Goal: Check status: Check status

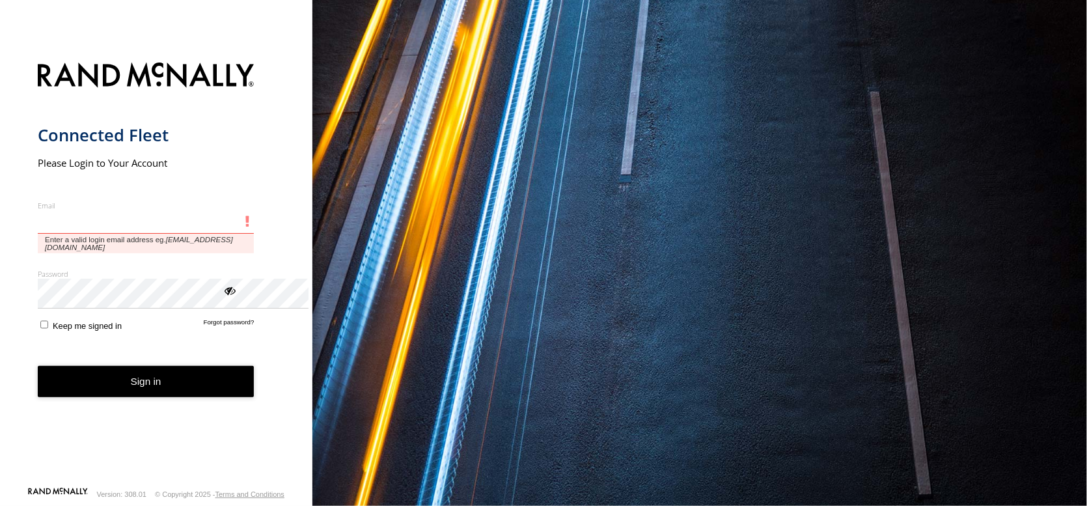
type input "**********"
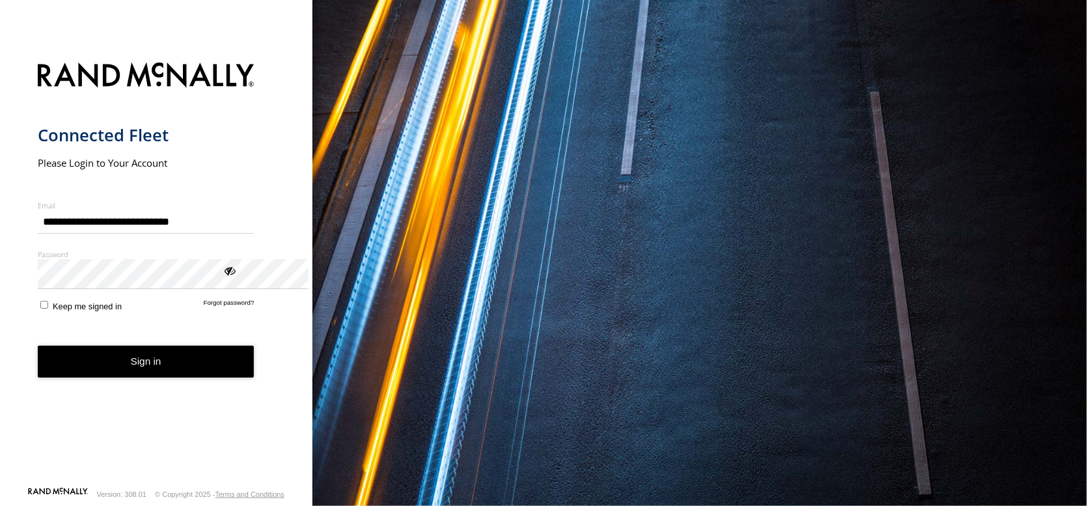
click at [182, 377] on button "Sign in" at bounding box center [146, 361] width 217 height 32
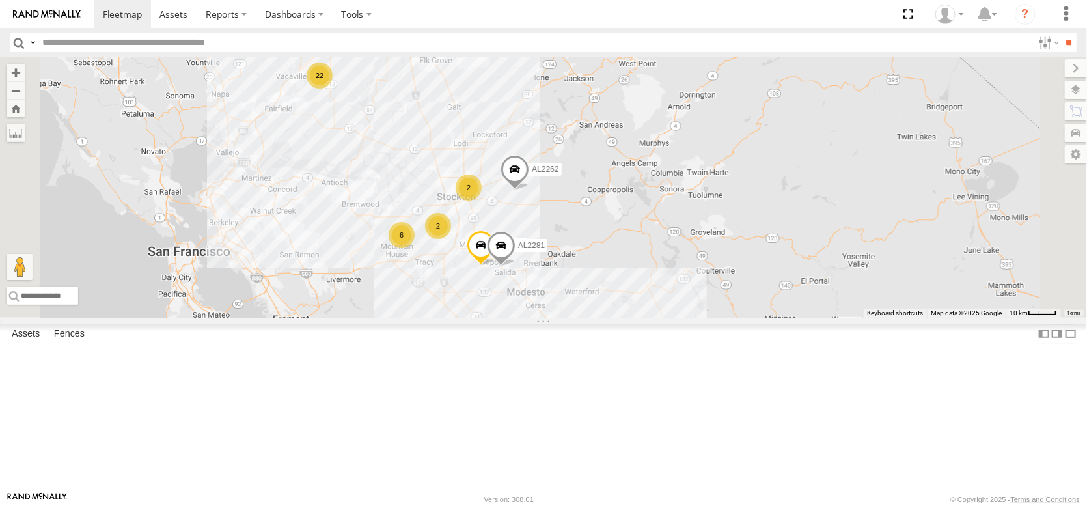
drag, startPoint x: 575, startPoint y: 193, endPoint x: 580, endPoint y: 291, distance: 99.0
click at [580, 291] on div "AL2344 FRONTLOADER JD344H AL2287 PT2400 AL2119 22 AL2284 6 9 2 AL2262 AL2281 2 …" at bounding box center [543, 187] width 1087 height 260
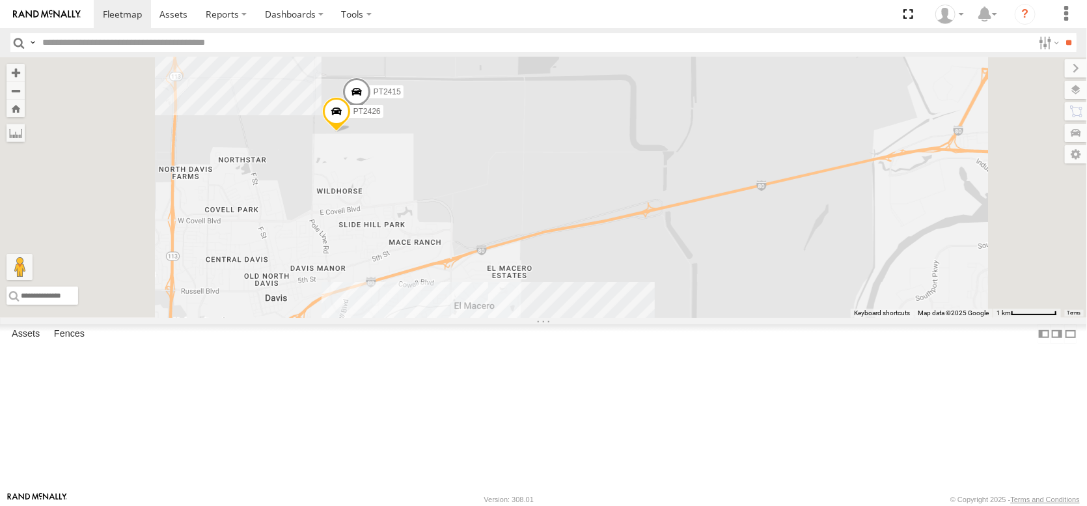
drag, startPoint x: 500, startPoint y: 131, endPoint x: 519, endPoint y: 247, distance: 117.2
click at [519, 247] on div "AL2344 FRONTLOADER JD344H AL2287 PT2400 AL2119 AL2284 AL2262 AL2281 AL2304 AL23…" at bounding box center [543, 187] width 1087 height 260
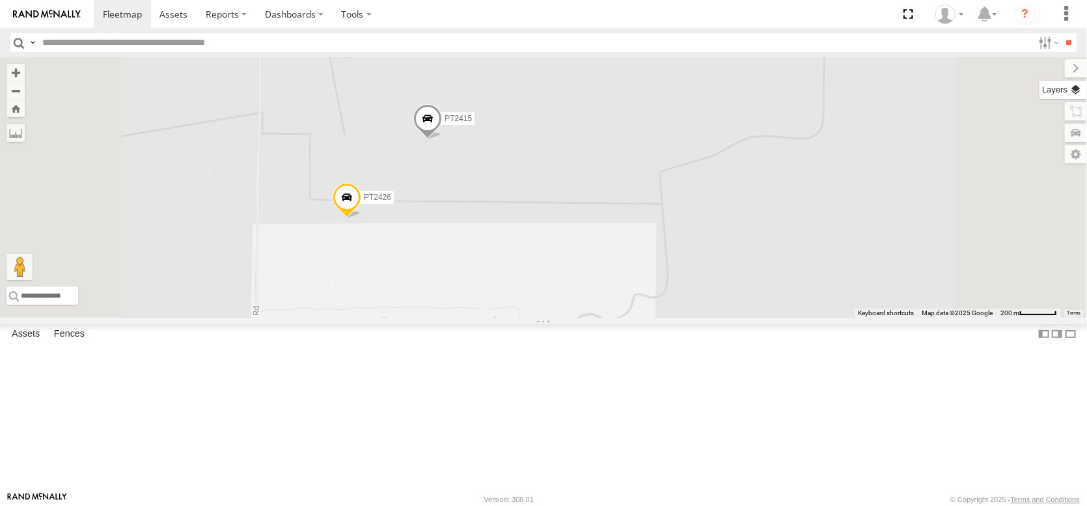
click at [1076, 99] on label at bounding box center [1062, 90] width 47 height 18
click at [0, 0] on span "Overlays" at bounding box center [0, 0] width 0 height 0
click at [0, 0] on div "Basemaps Roadmap Terrain Satellite Night" at bounding box center [0, 0] width 0 height 0
click at [0, 0] on span "Basemaps" at bounding box center [0, 0] width 0 height 0
click at [0, 0] on span "Satellite + Roadmap" at bounding box center [0, 0] width 0 height 0
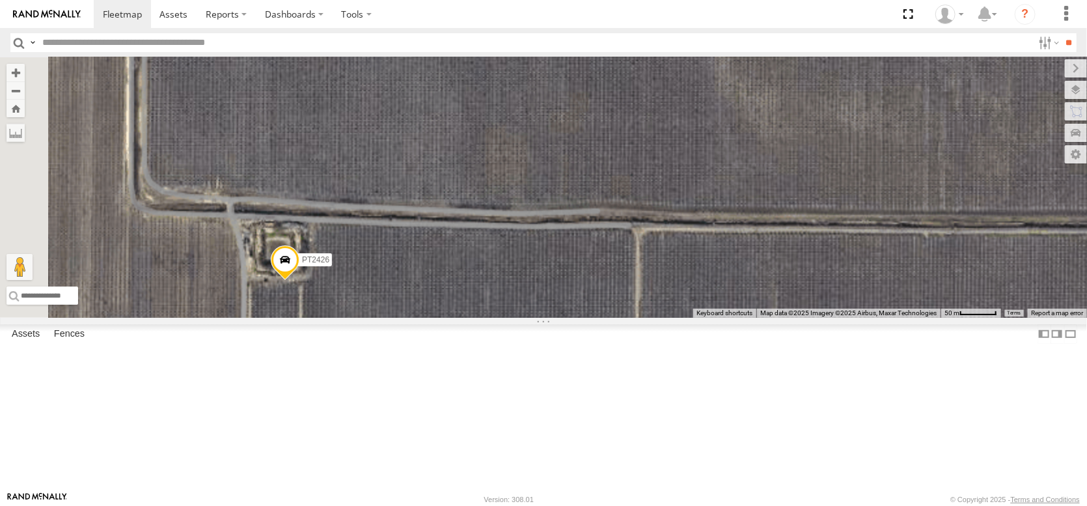
drag, startPoint x: 521, startPoint y: 268, endPoint x: 565, endPoint y: 188, distance: 91.8
click at [566, 185] on div "AL2344 FRONTLOADER JD344H AL2287 PT2400 AL2119 AL2284 AL2262 AL2281 AL2304 AL23…" at bounding box center [543, 187] width 1087 height 260
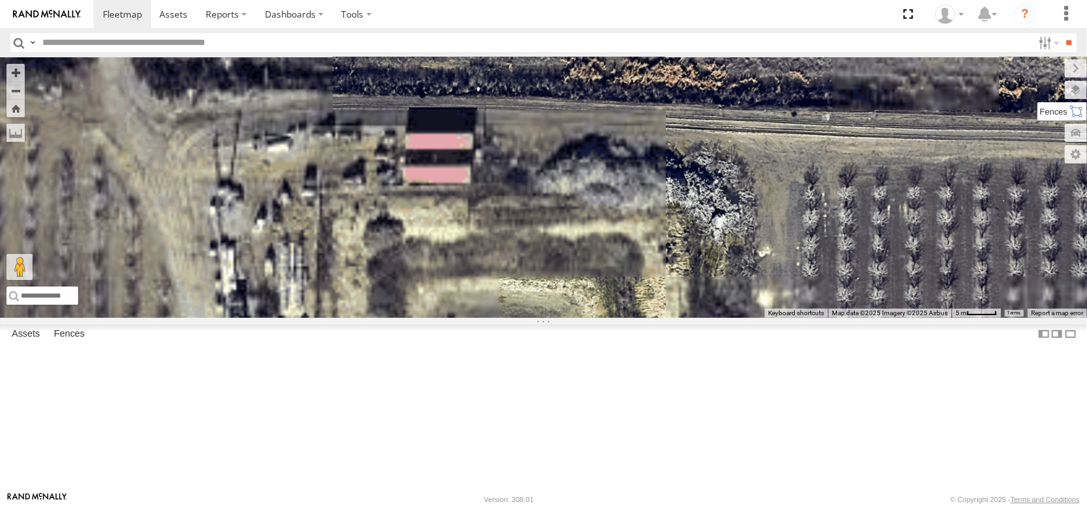
drag, startPoint x: 565, startPoint y: 227, endPoint x: 872, endPoint y: 116, distance: 326.4
click at [871, 116] on div "← Move left → Move right ↑ Move up ↓ Move down + Zoom in - Zoom out Home Jump l…" at bounding box center [543, 187] width 1087 height 260
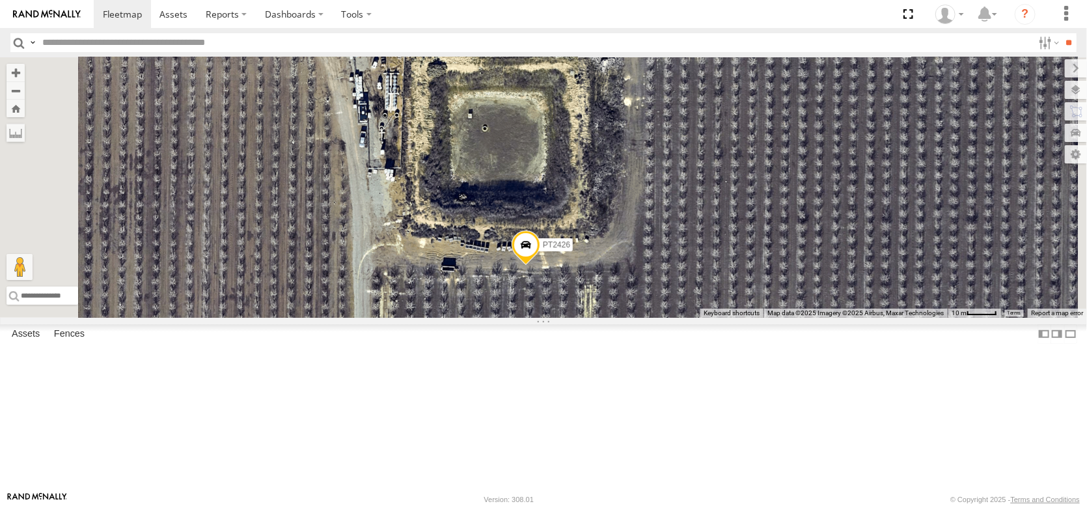
drag, startPoint x: 642, startPoint y: 183, endPoint x: 622, endPoint y: 116, distance: 69.2
click at [622, 116] on div "AL2344 FRONTLOADER JD344H AL2287 PT2400 AL2119 AL2284 AL2262 AL2281 AL2304 AL23…" at bounding box center [543, 187] width 1087 height 260
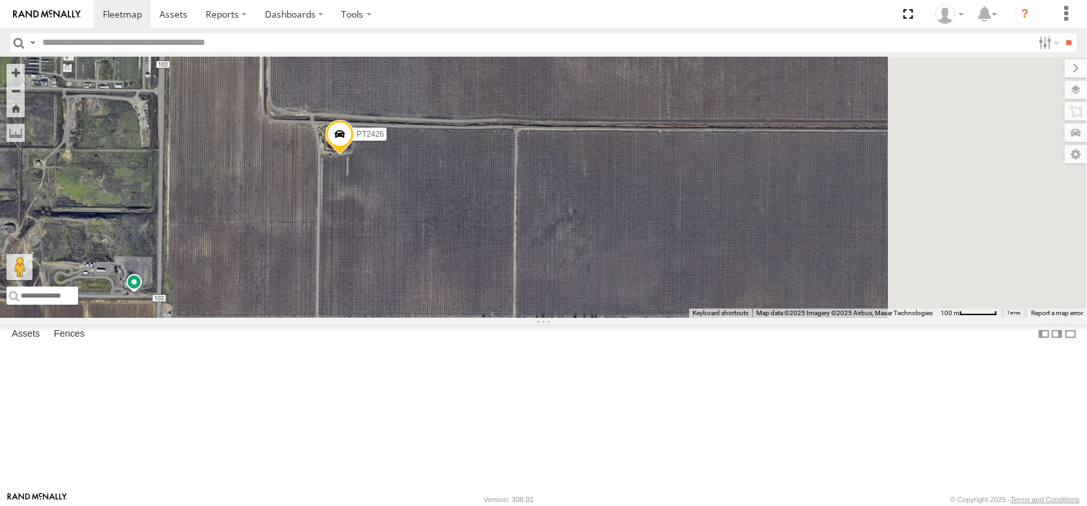
drag, startPoint x: 645, startPoint y: 166, endPoint x: 518, endPoint y: 271, distance: 164.5
click at [507, 292] on div "AL2344 FRONTLOADER JD344H AL2287 PT2400 AL2119 AL2284 AL2262 AL2281 AL2304 AL23…" at bounding box center [543, 187] width 1087 height 260
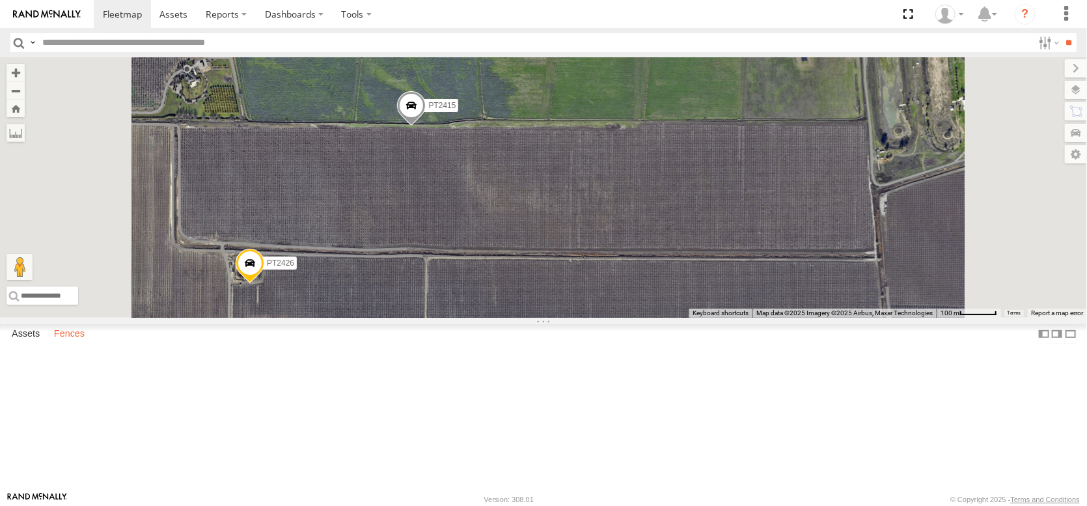
click at [91, 343] on label "Fences" at bounding box center [69, 334] width 44 height 18
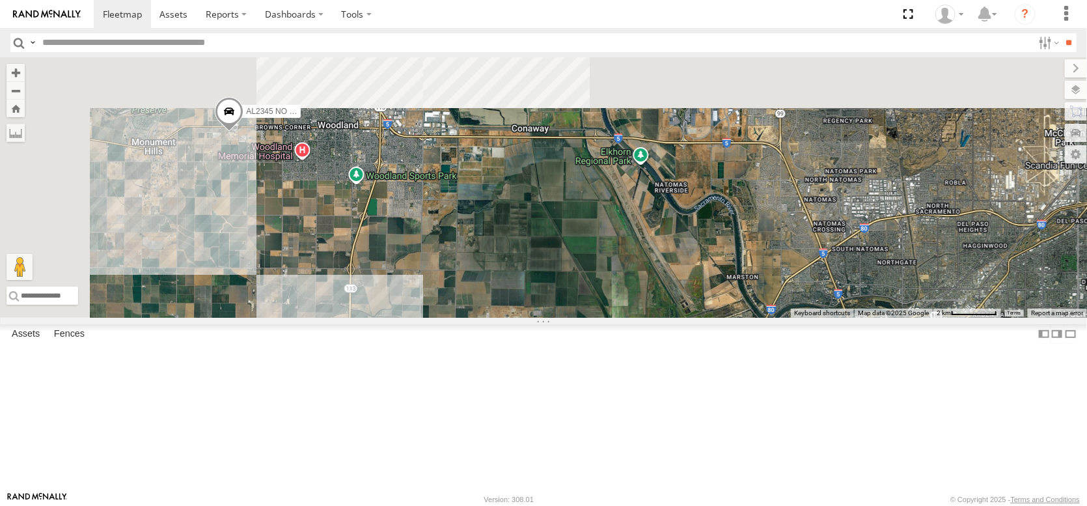
drag, startPoint x: 444, startPoint y: 221, endPoint x: 538, endPoint y: 416, distance: 216.5
click at [538, 318] on div "12 10 2 AL2345 NO EXT 2 AL2280" at bounding box center [543, 187] width 1087 height 260
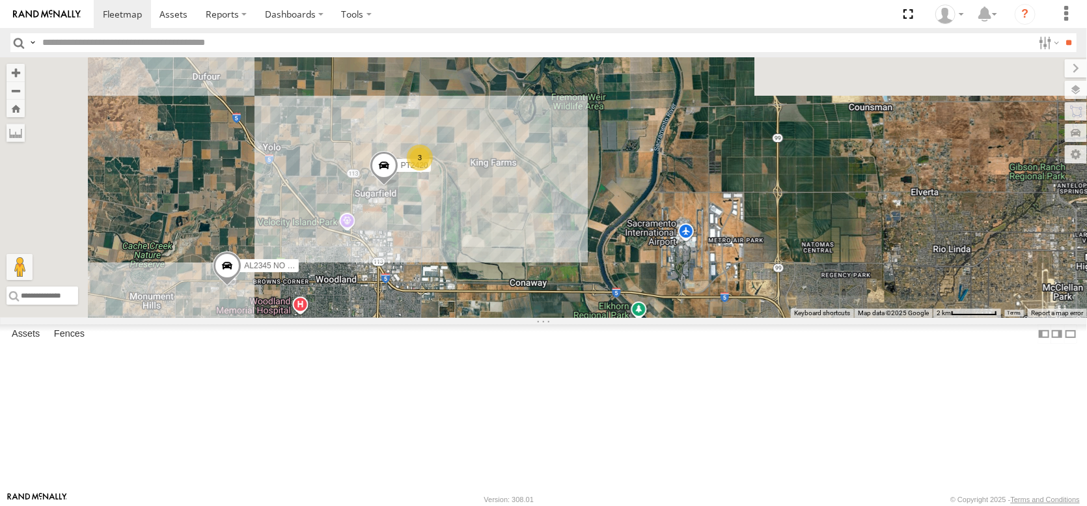
drag, startPoint x: 464, startPoint y: 216, endPoint x: 451, endPoint y: 344, distance: 128.8
click at [451, 318] on div "12 10 2 AL2345 NO EXT 2 AL2280 PT2420 3 2" at bounding box center [543, 187] width 1087 height 260
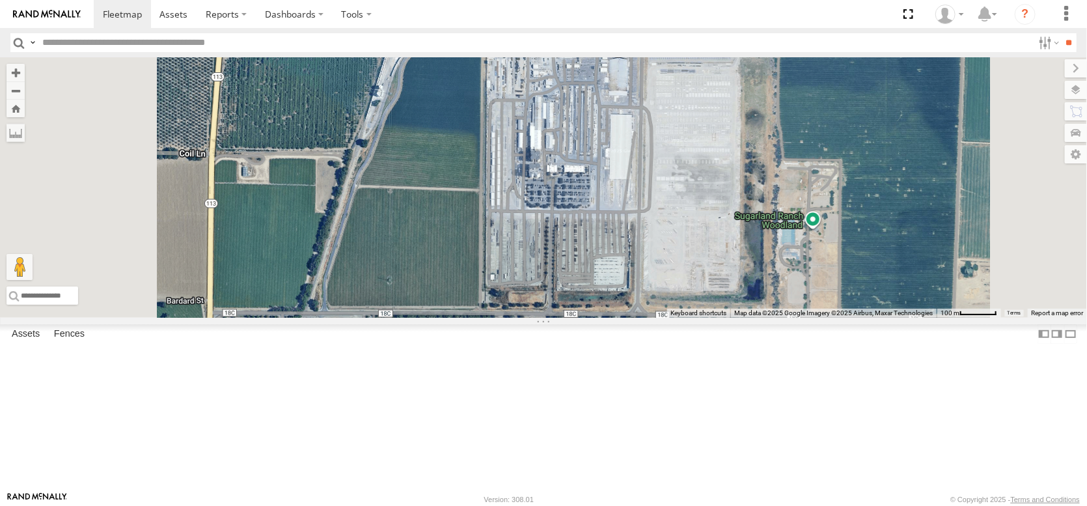
drag, startPoint x: 478, startPoint y: 353, endPoint x: 478, endPoint y: 234, distance: 118.4
click at [478, 234] on div "PT2420" at bounding box center [543, 187] width 1087 height 260
